Goal: Information Seeking & Learning: Learn about a topic

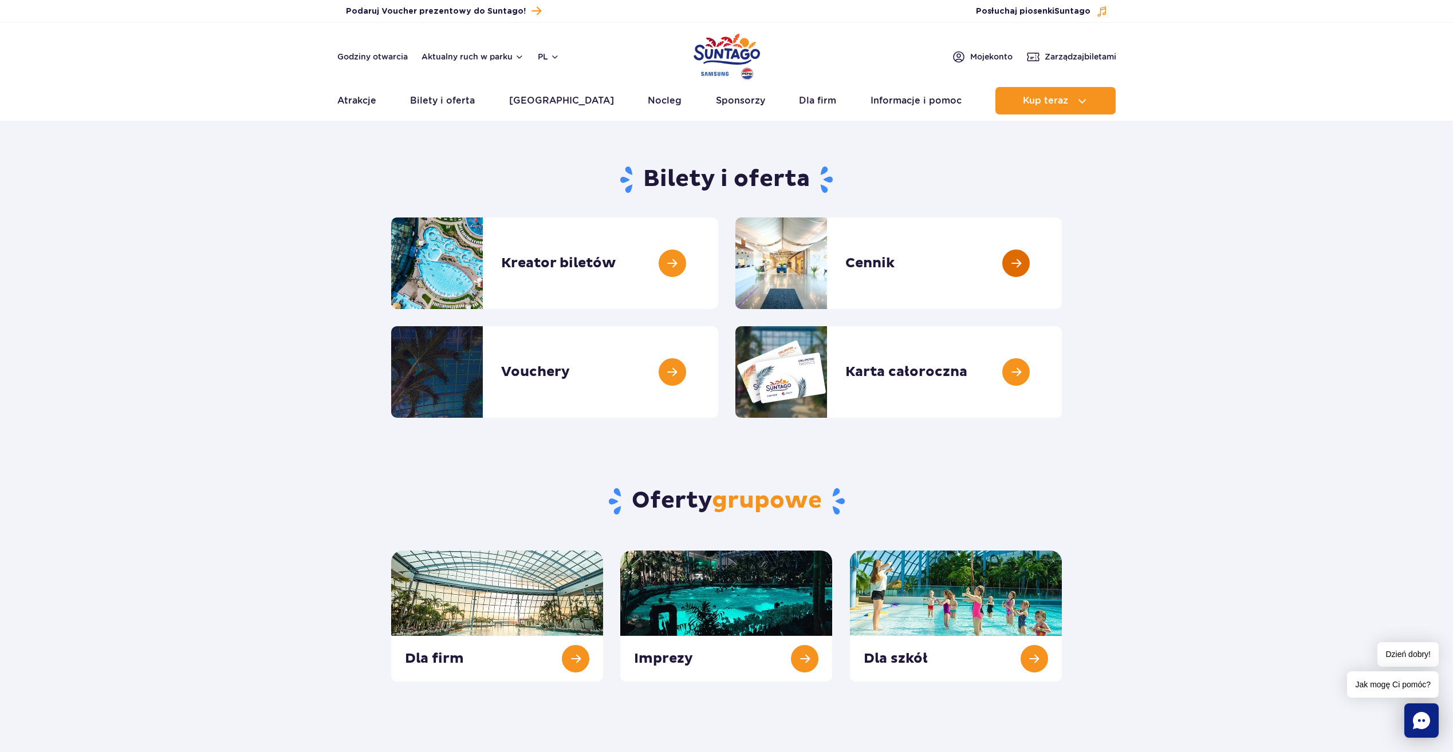
click at [1062, 258] on link at bounding box center [1062, 264] width 0 height 92
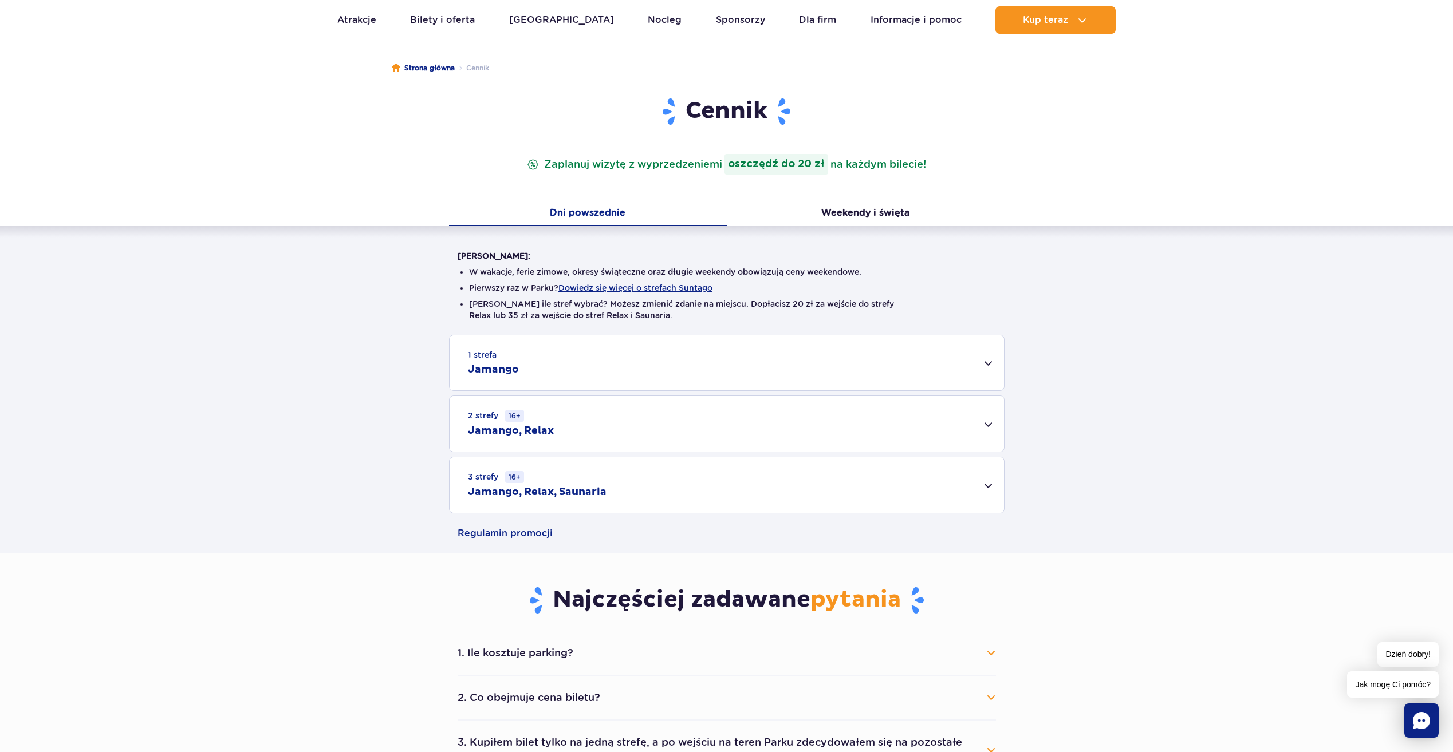
scroll to position [115, 0]
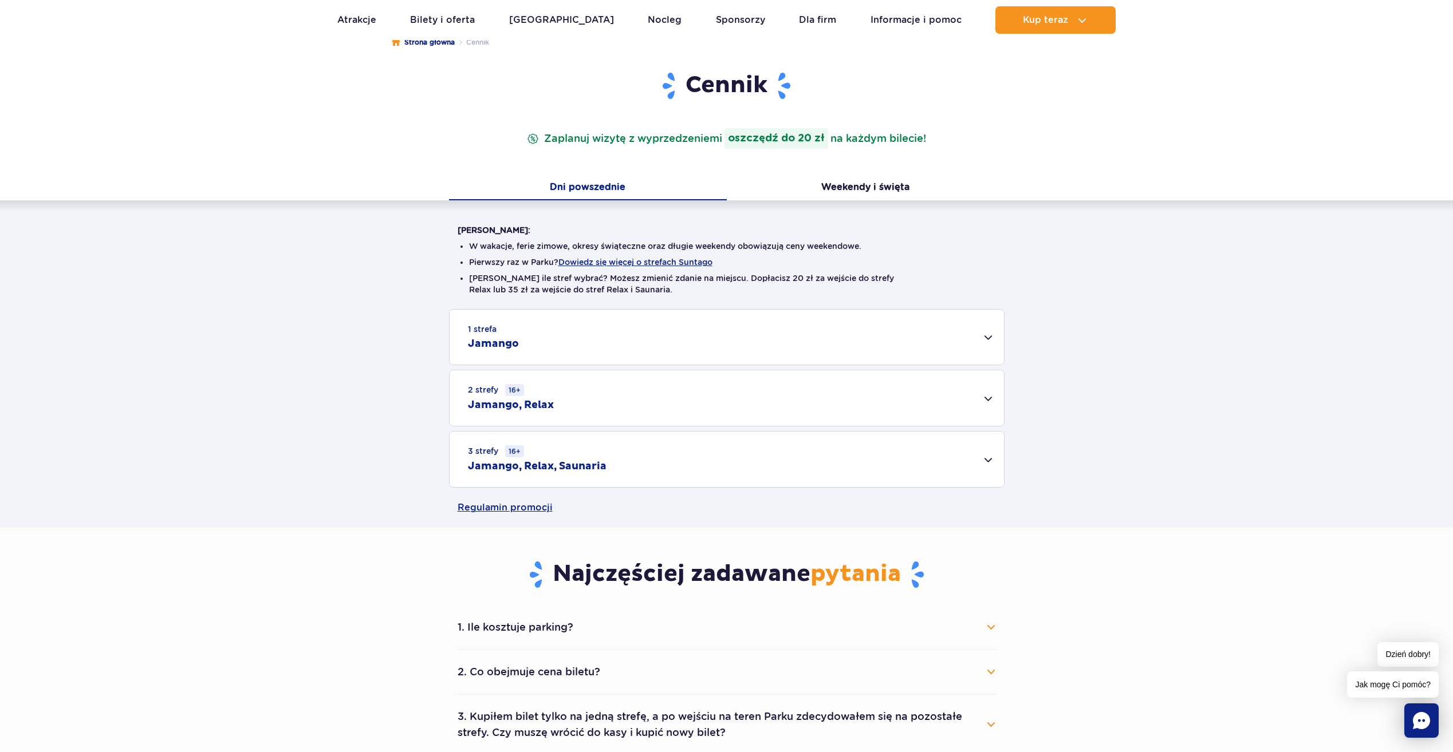
click at [984, 461] on div "3 strefy 16+ Jamango, Relax, Saunaria" at bounding box center [726, 460] width 554 height 56
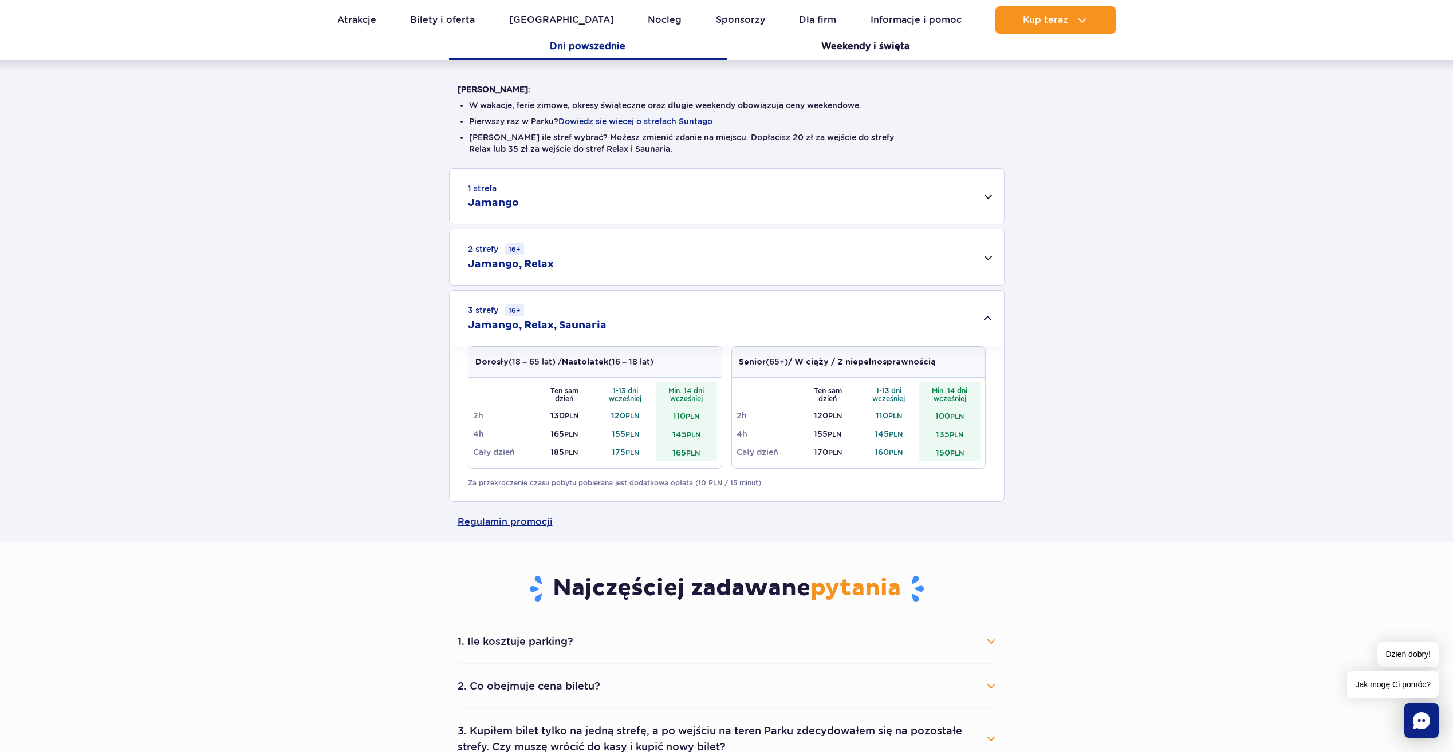
scroll to position [286, 0]
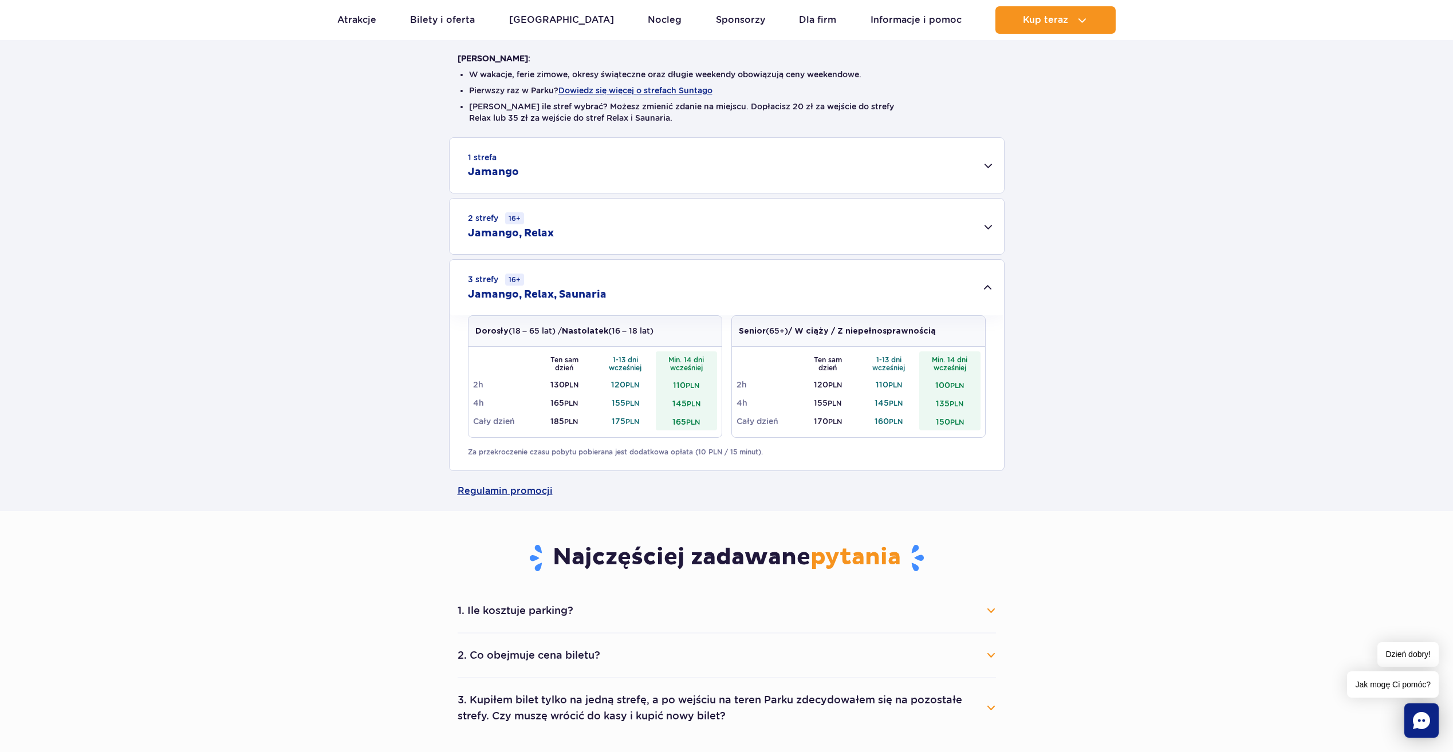
click at [987, 608] on button "1. Ile kosztuje parking?" at bounding box center [726, 610] width 538 height 25
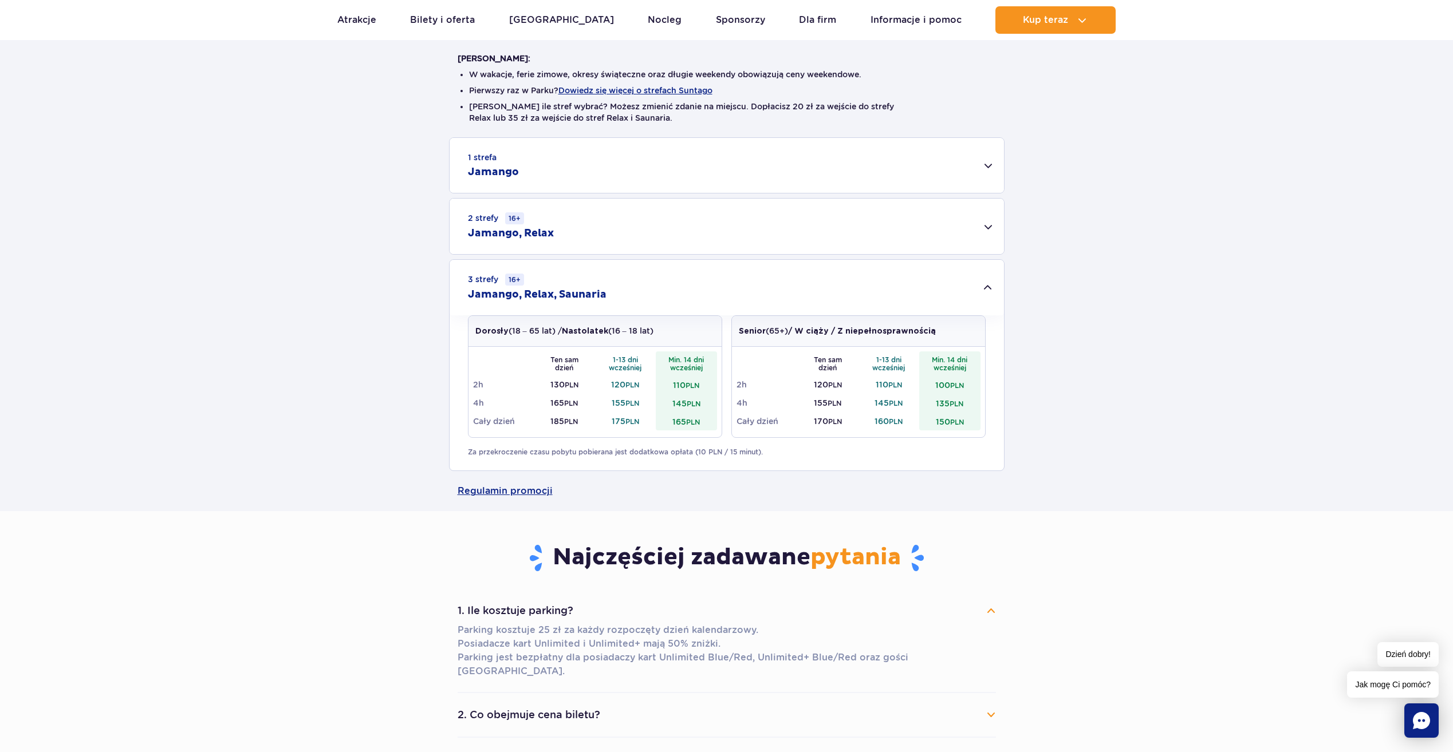
click at [987, 608] on button "1. Ile kosztuje parking?" at bounding box center [726, 610] width 538 height 25
